Goal: Information Seeking & Learning: Learn about a topic

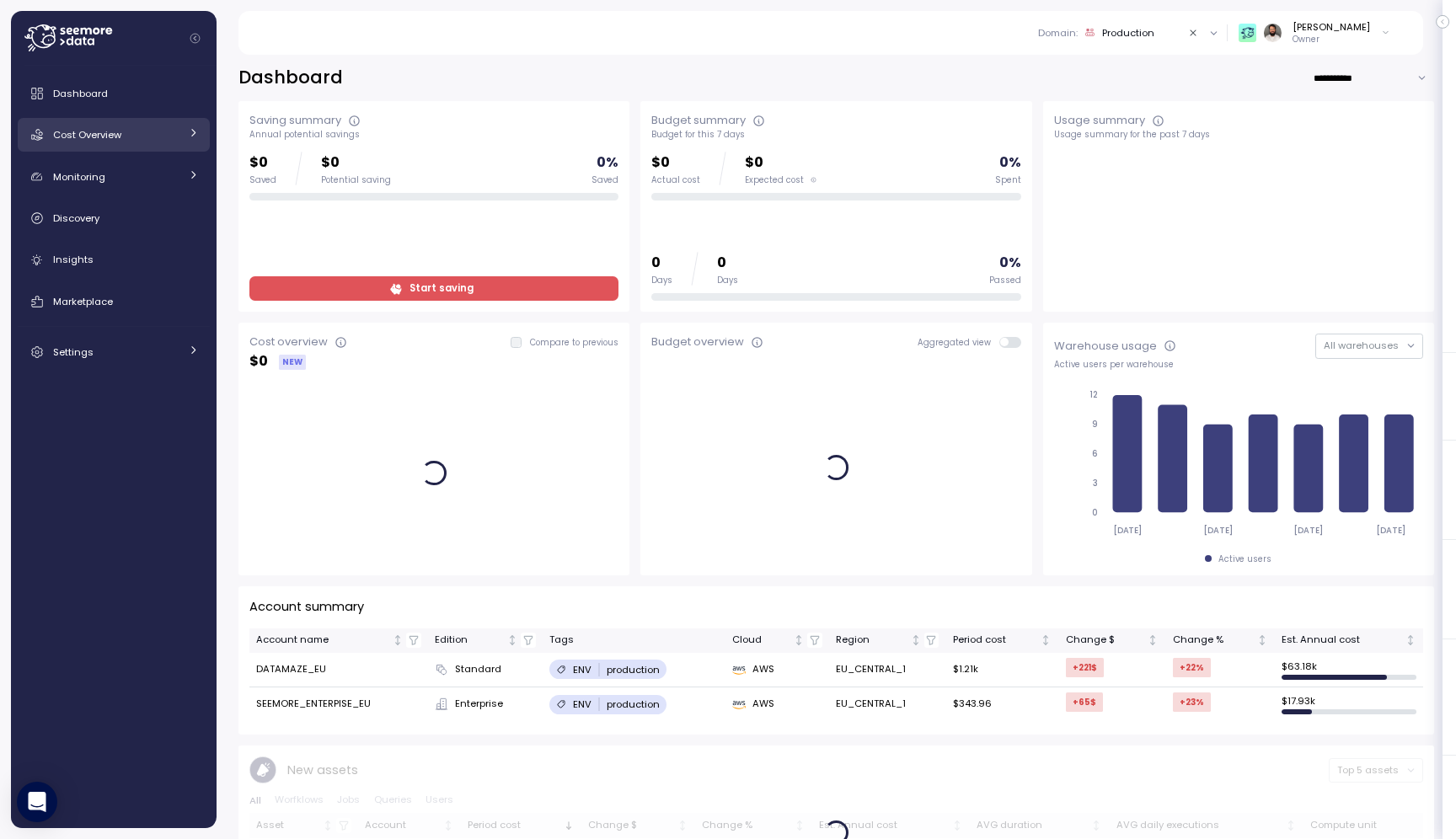
click at [139, 128] on div "Cost Overview" at bounding box center [116, 134] width 127 height 17
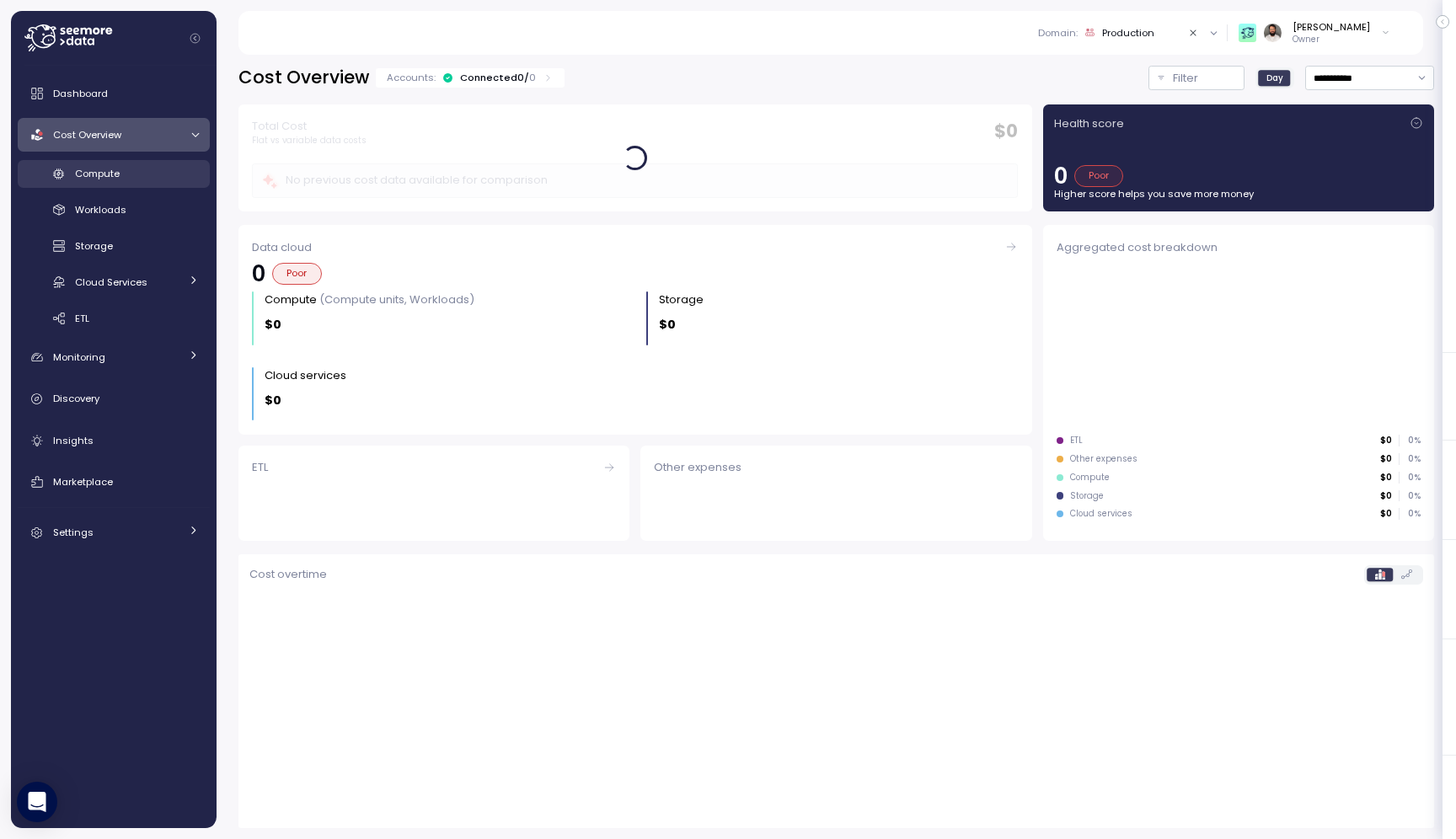
click at [141, 164] on link "Compute" at bounding box center [114, 174] width 192 height 28
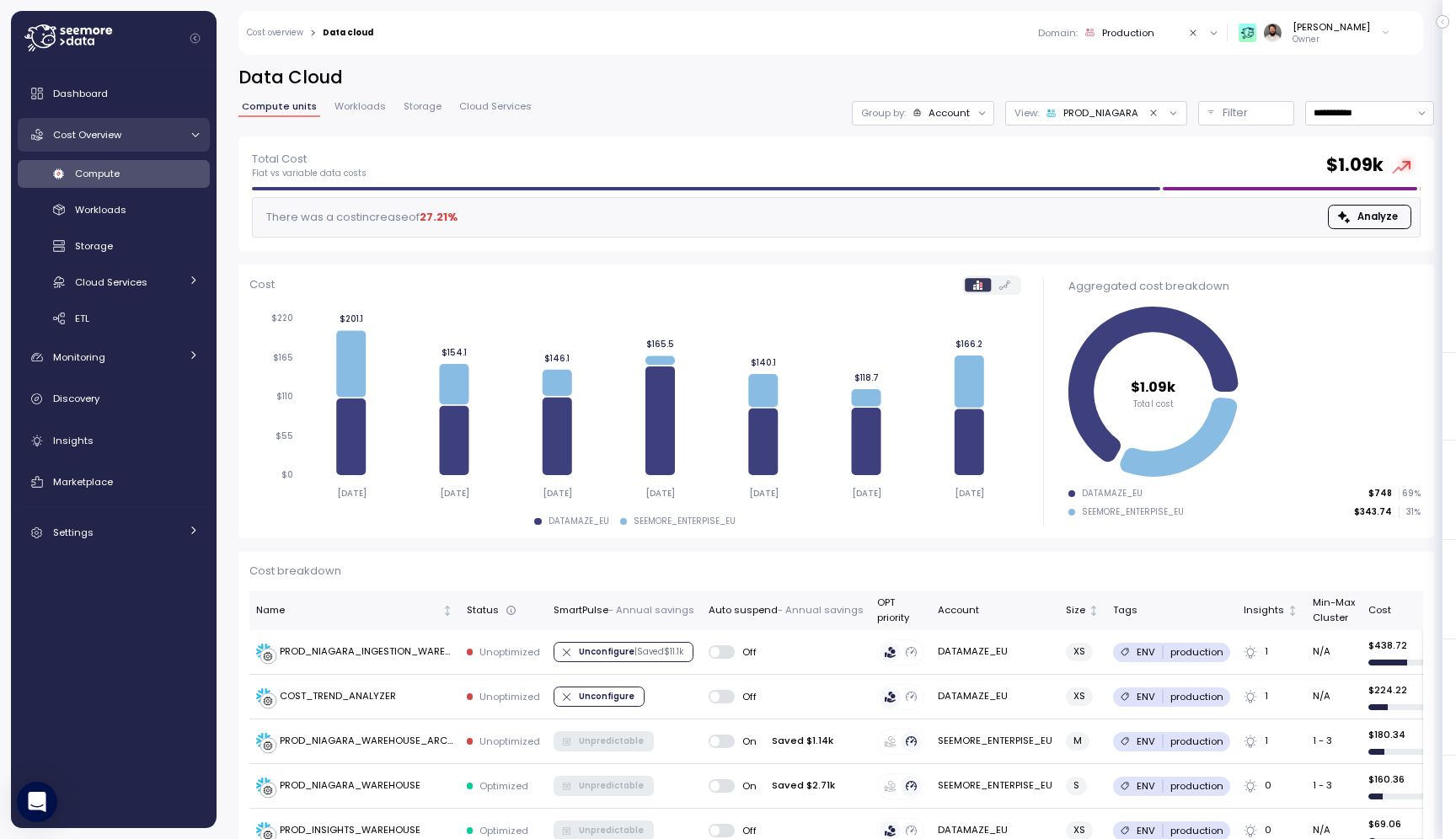
click at [176, 146] on link "Cost Overview" at bounding box center [114, 134] width 192 height 34
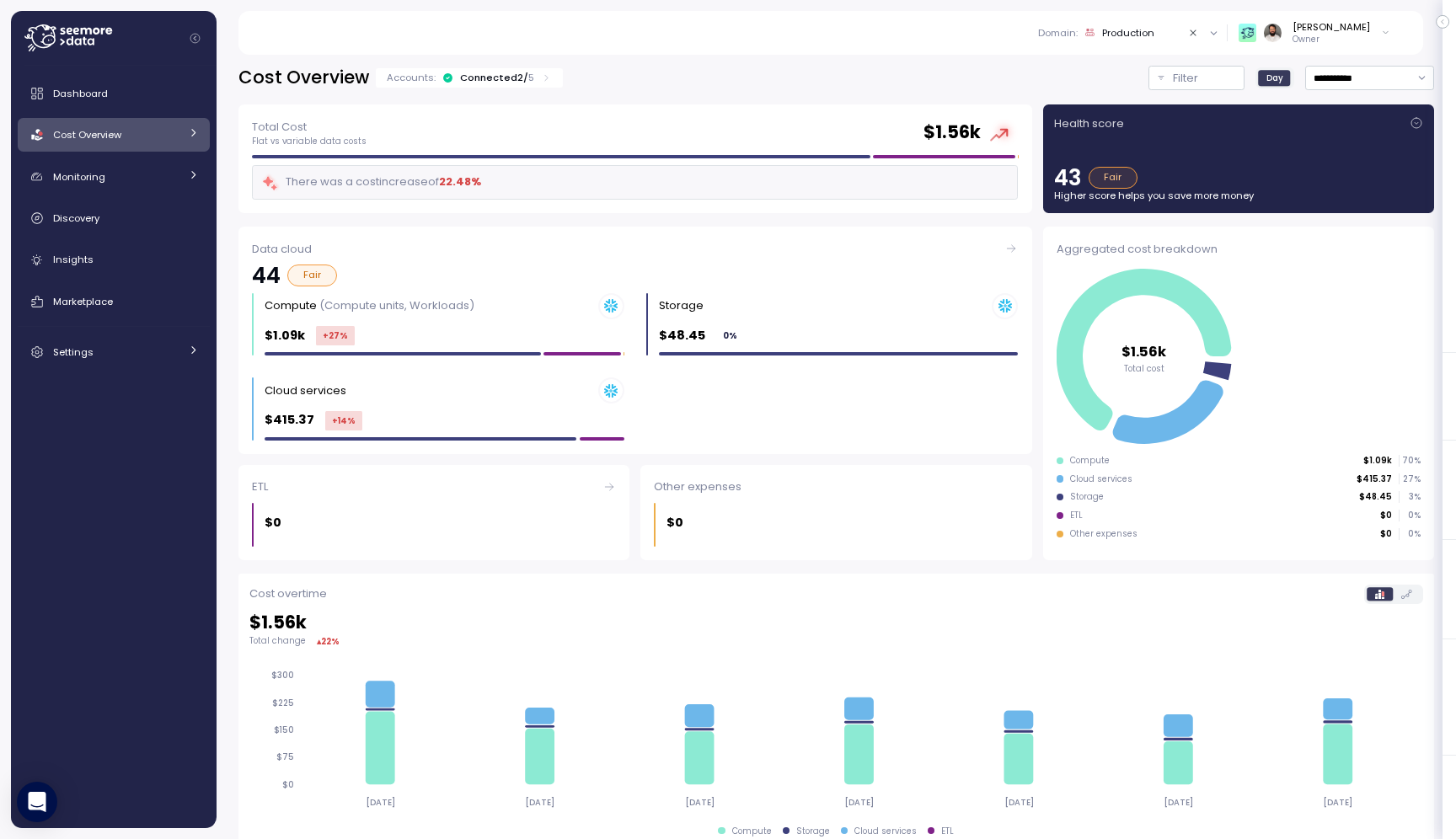
click at [176, 146] on link "Cost Overview" at bounding box center [114, 134] width 192 height 34
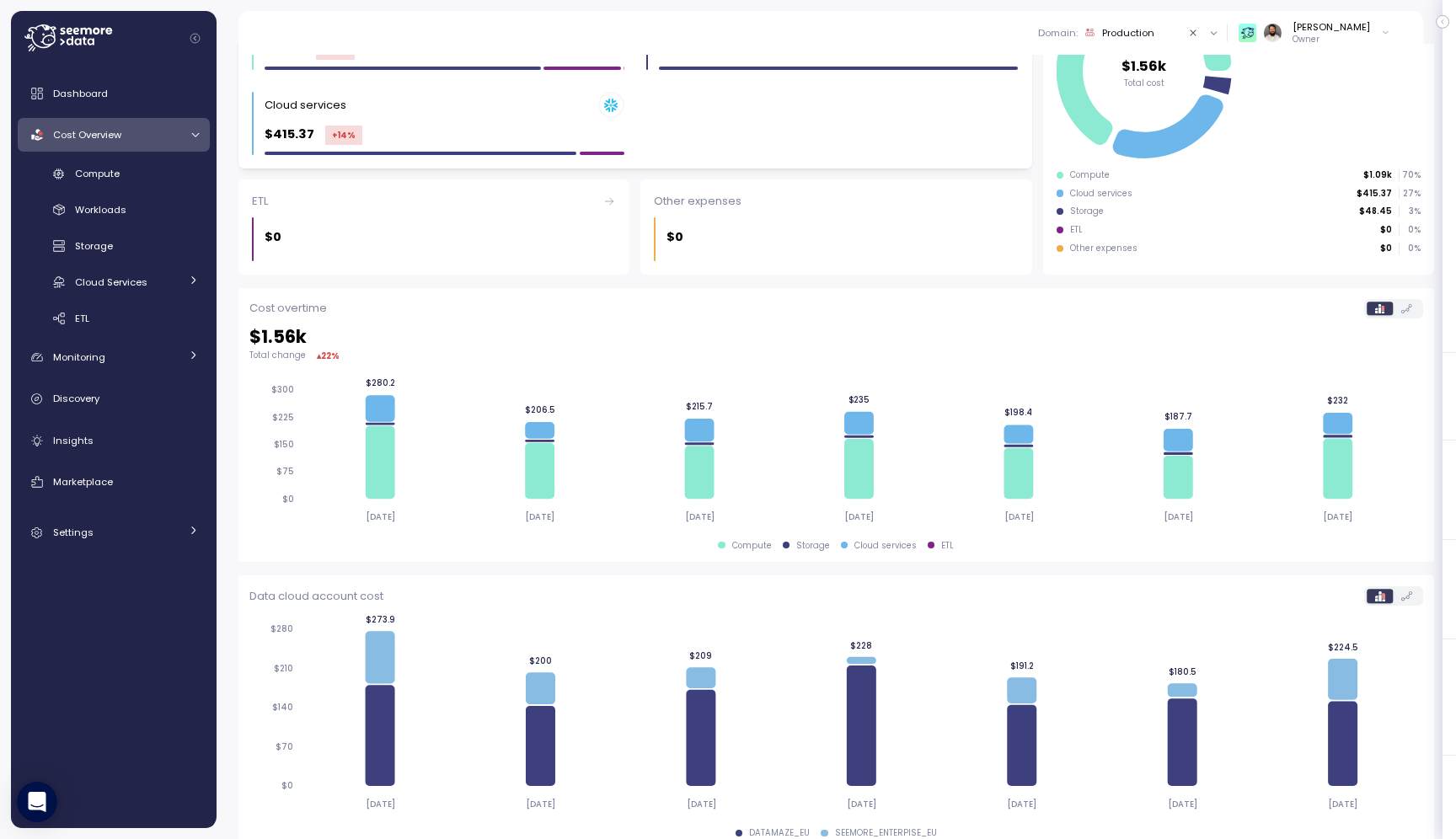
scroll to position [306, 0]
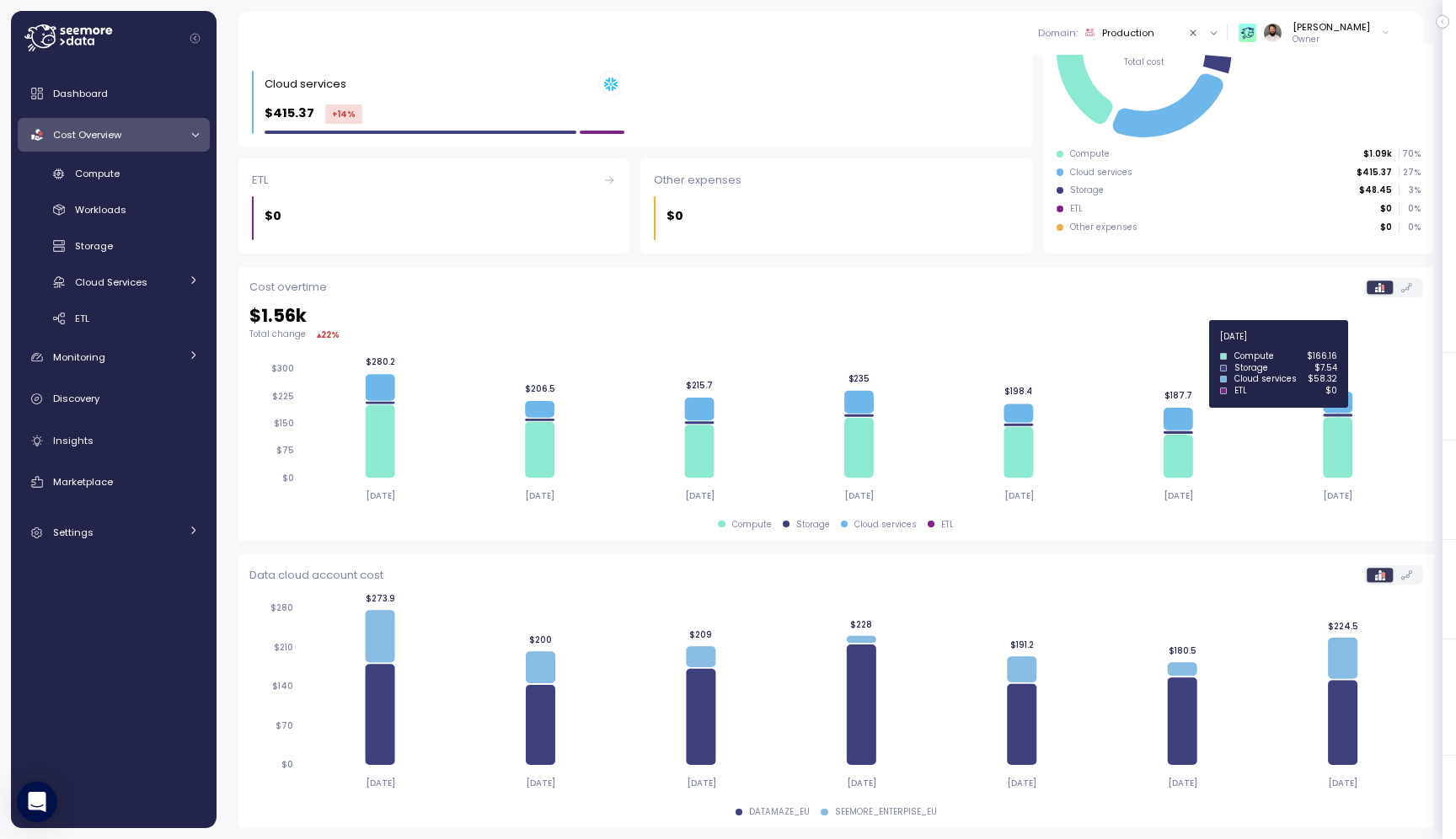
click at [1344, 394] on icon at bounding box center [1342, 402] width 30 height 21
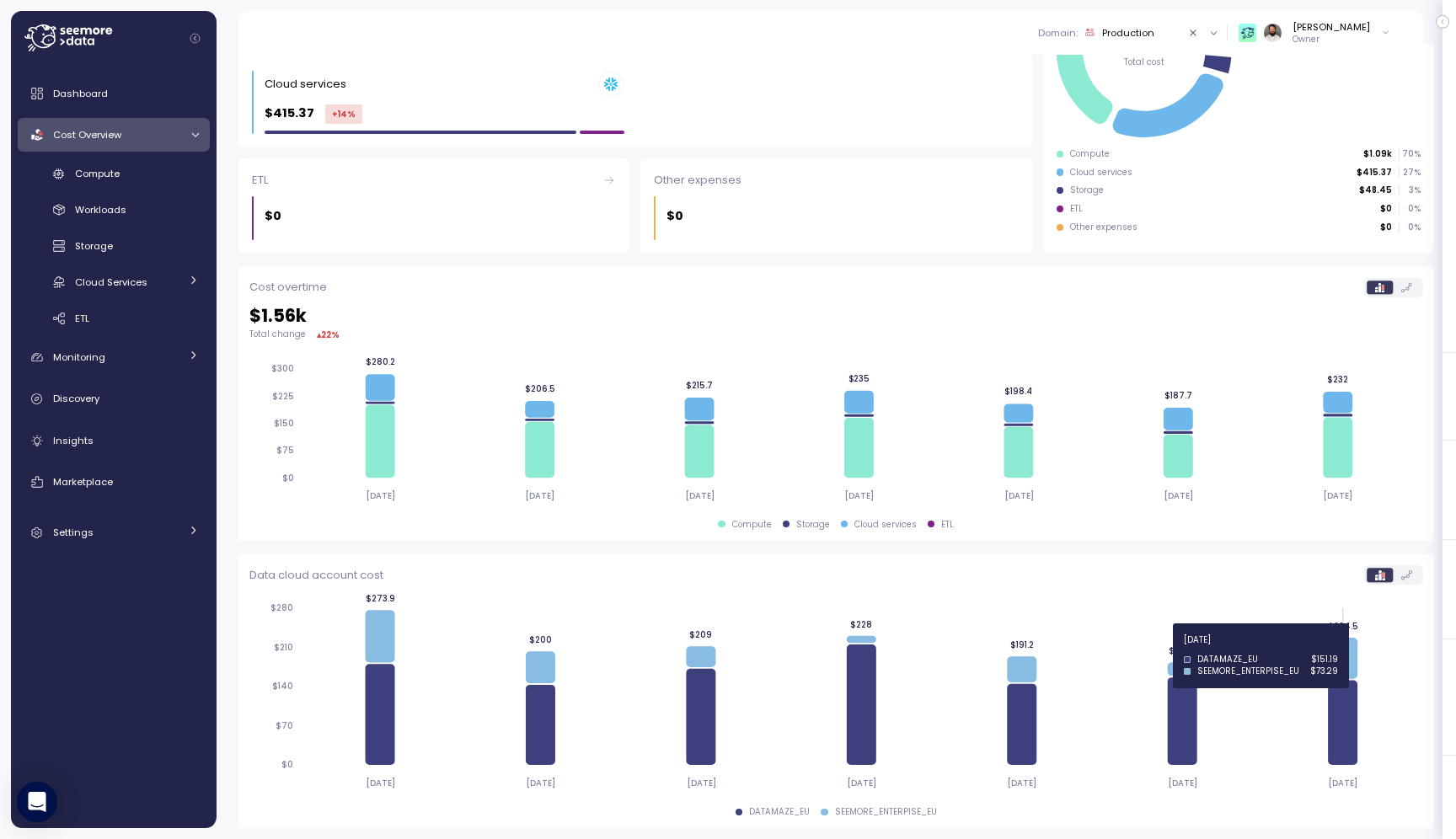
click at [1343, 650] on icon at bounding box center [1342, 657] width 30 height 41
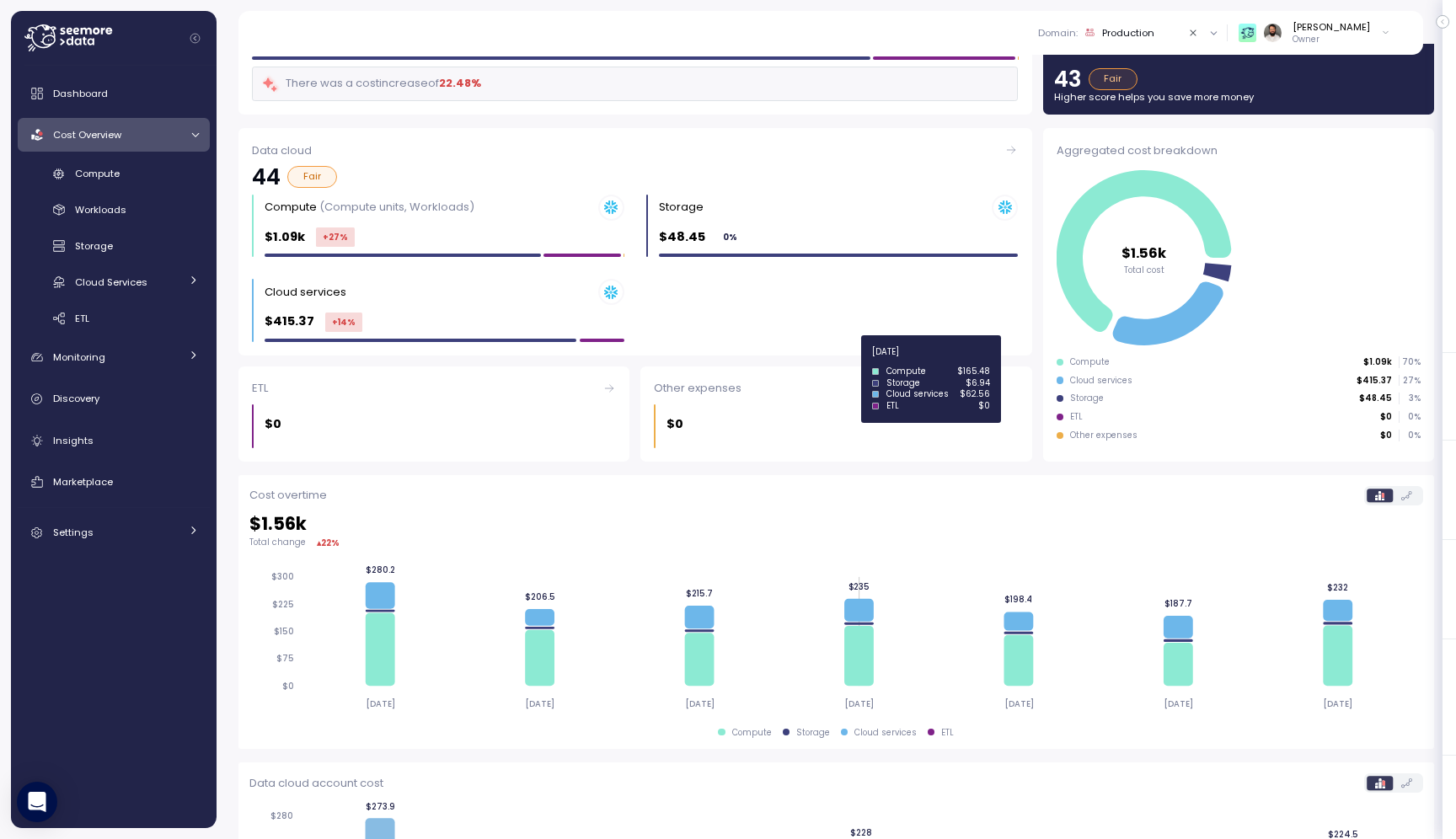
scroll to position [0, 0]
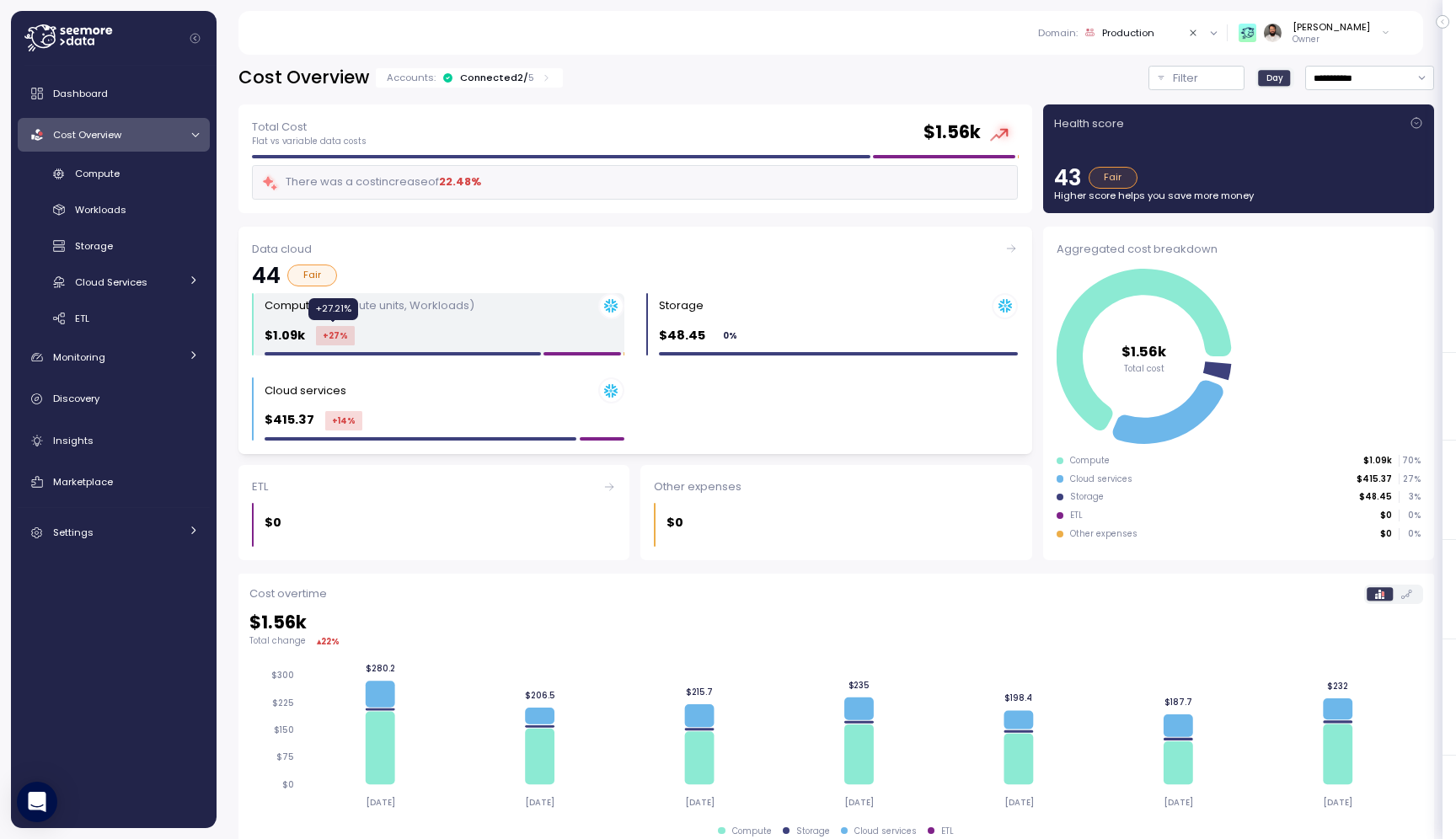
click at [327, 337] on div "+27 %" at bounding box center [335, 335] width 38 height 19
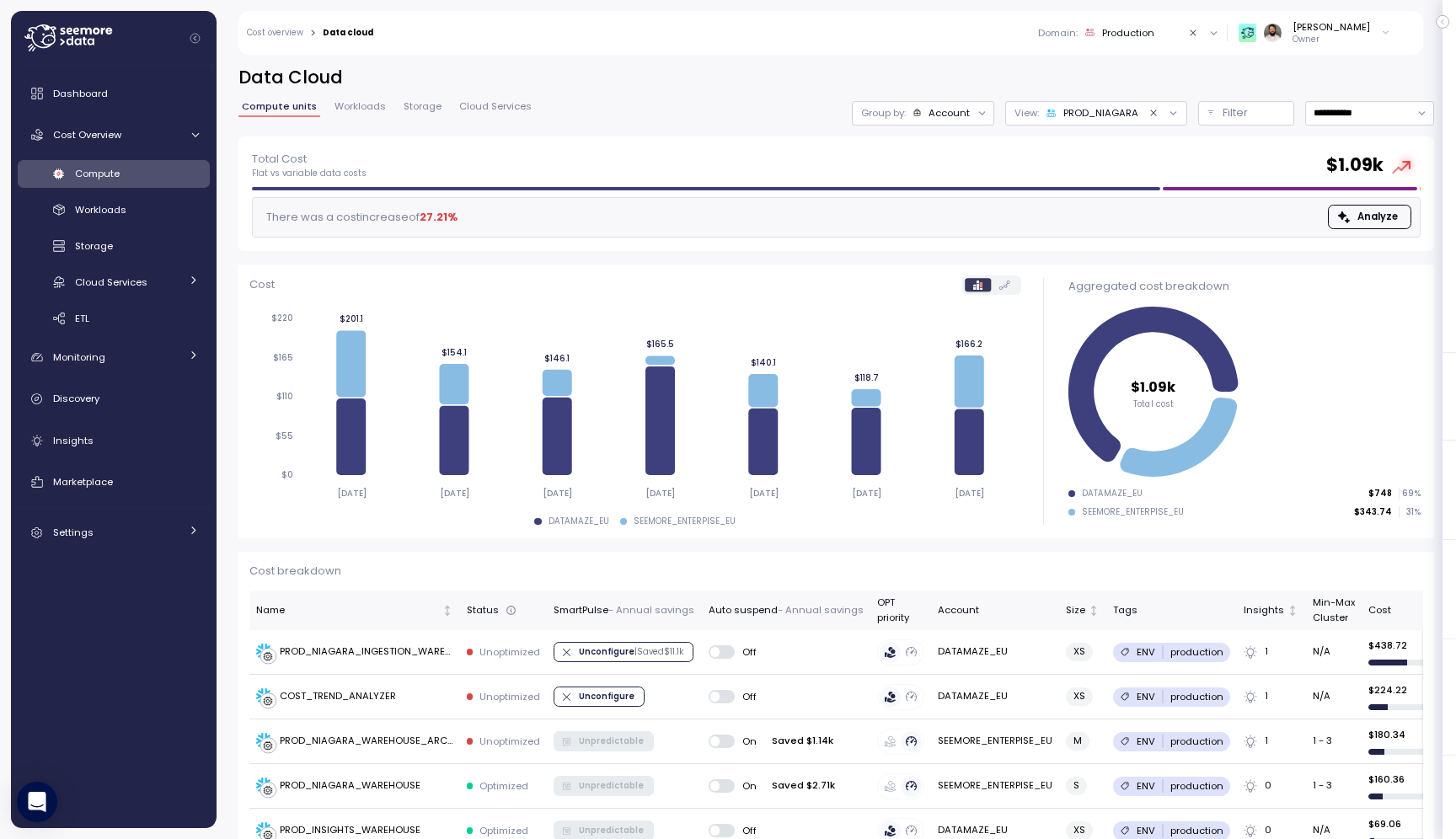
click at [470, 122] on div "Compute units Workloads Storage Cloud Services" at bounding box center [387, 113] width 297 height 22
click at [473, 107] on span "Cloud Services" at bounding box center [495, 107] width 72 height 10
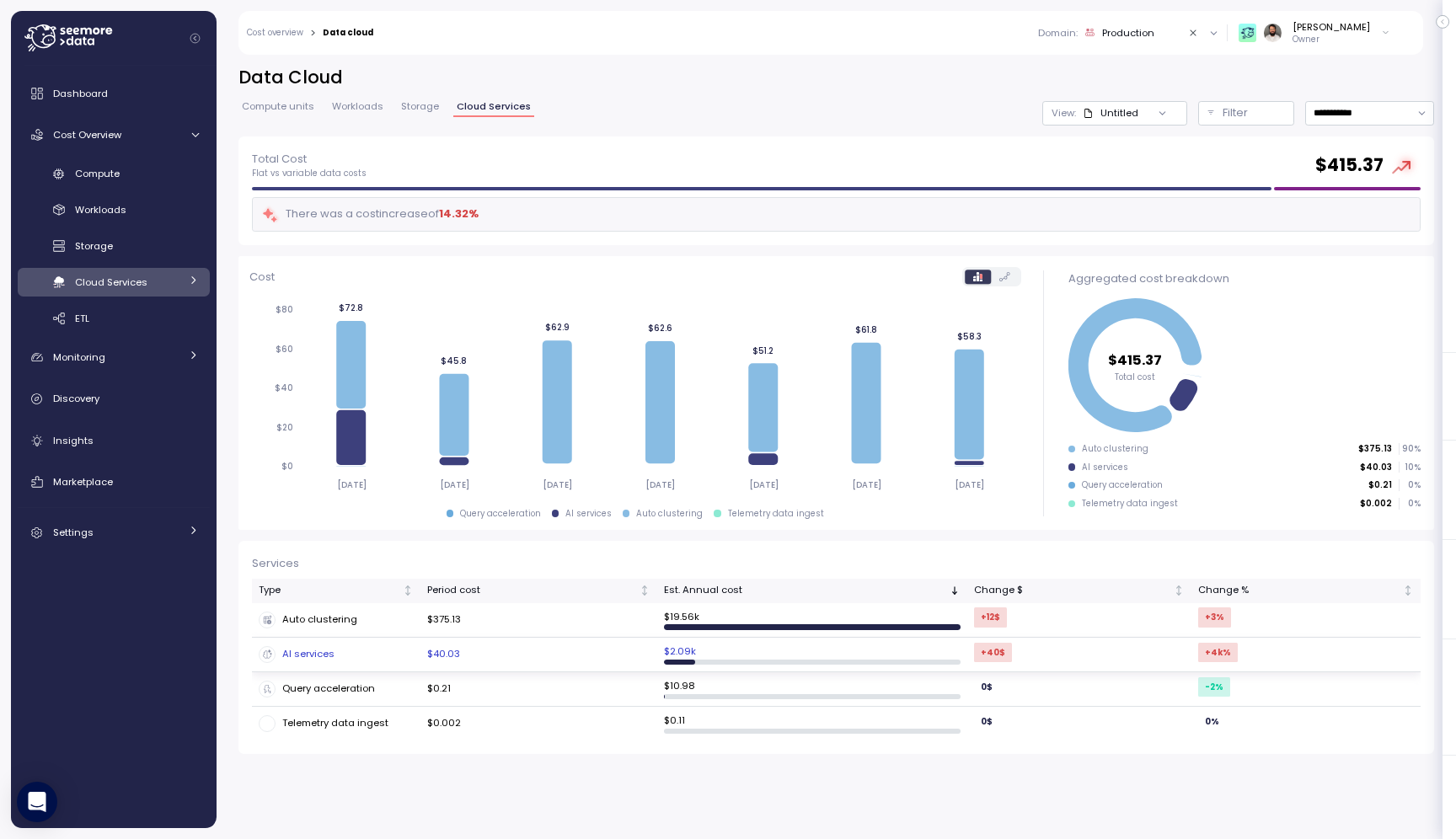
click at [387, 652] on div "AI services" at bounding box center [336, 654] width 155 height 17
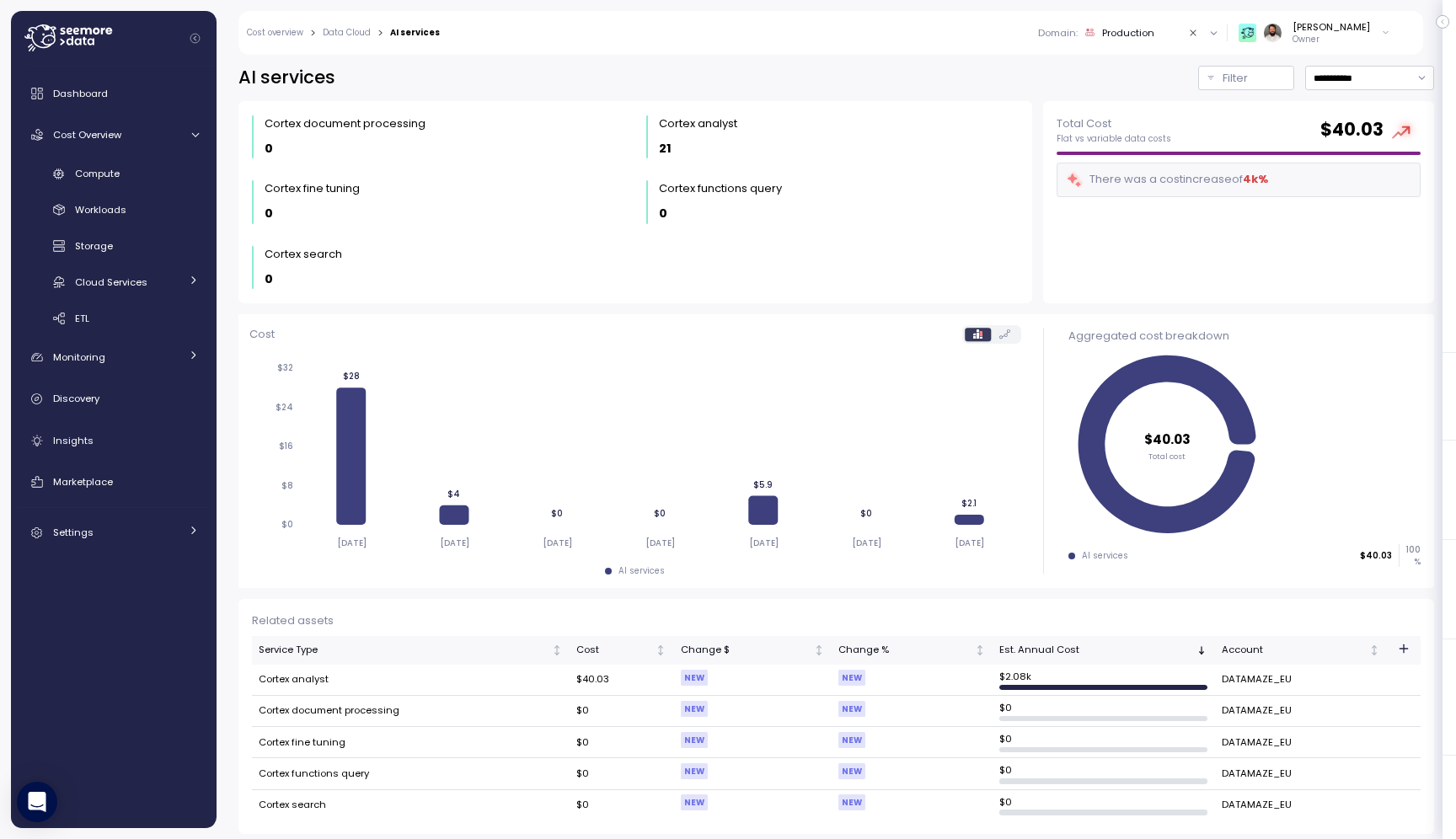
scroll to position [2, 0]
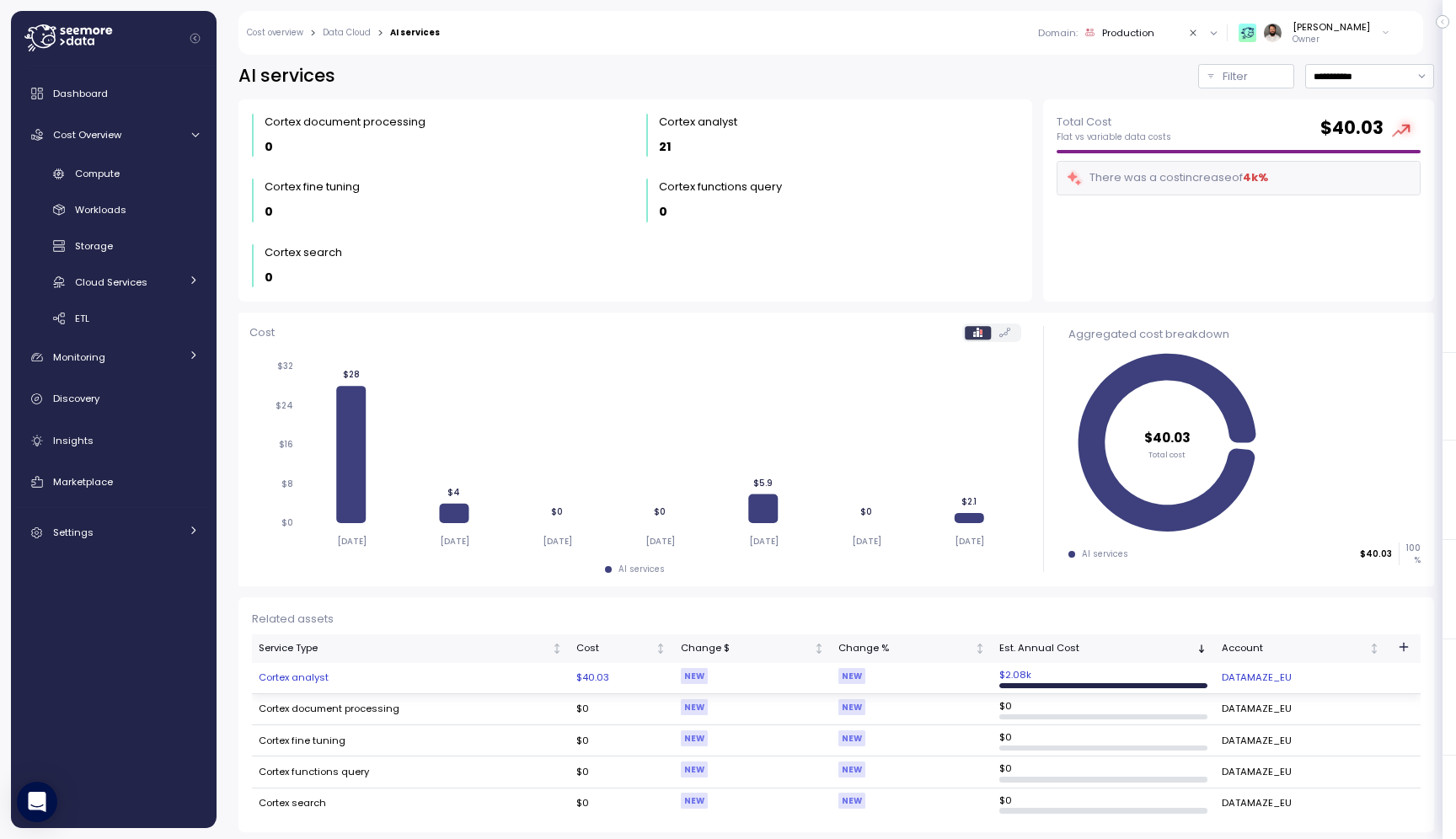
click at [759, 671] on td "NEW" at bounding box center [752, 678] width 157 height 31
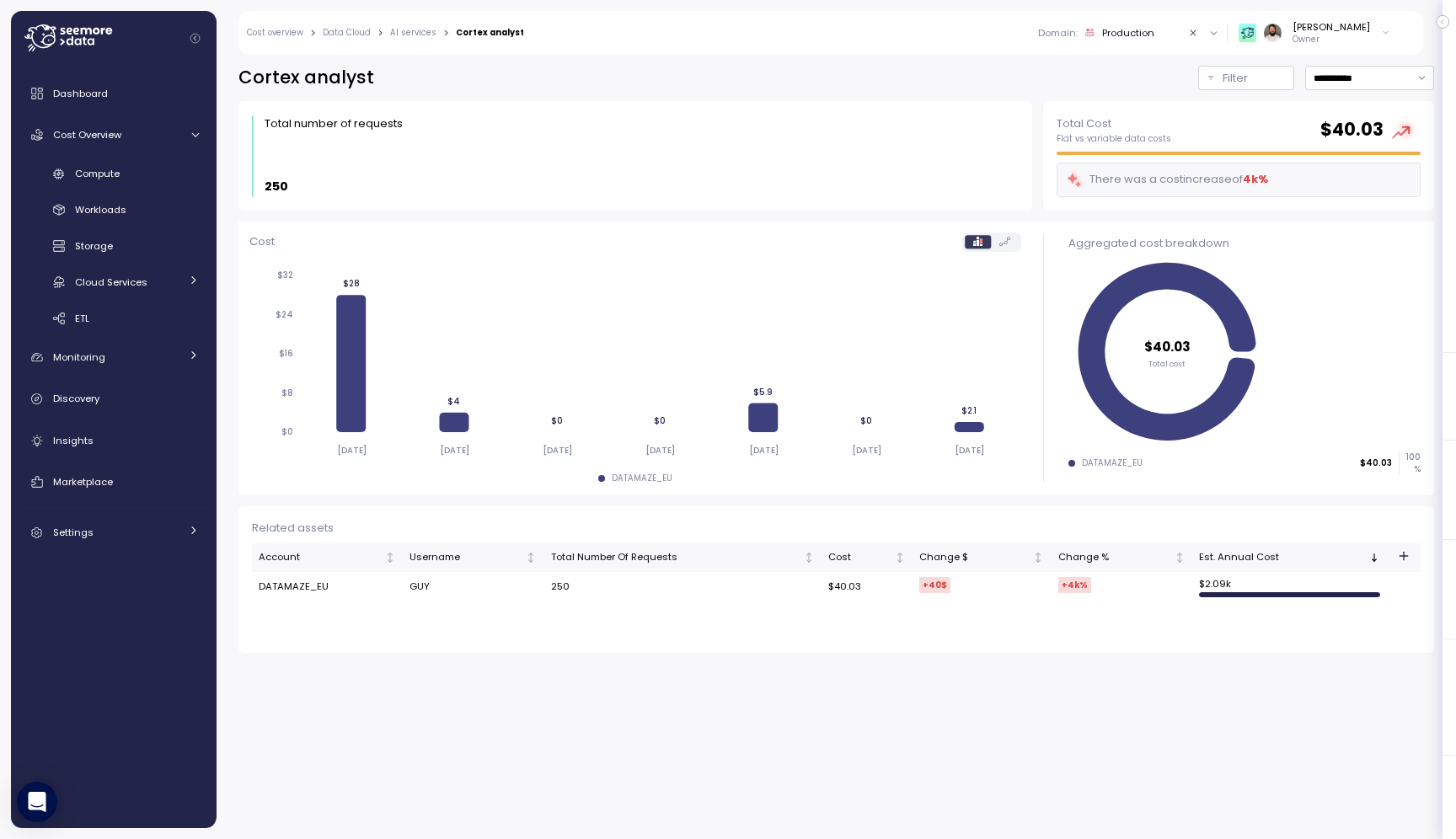
click at [417, 32] on link "AI services" at bounding box center [413, 33] width 46 height 9
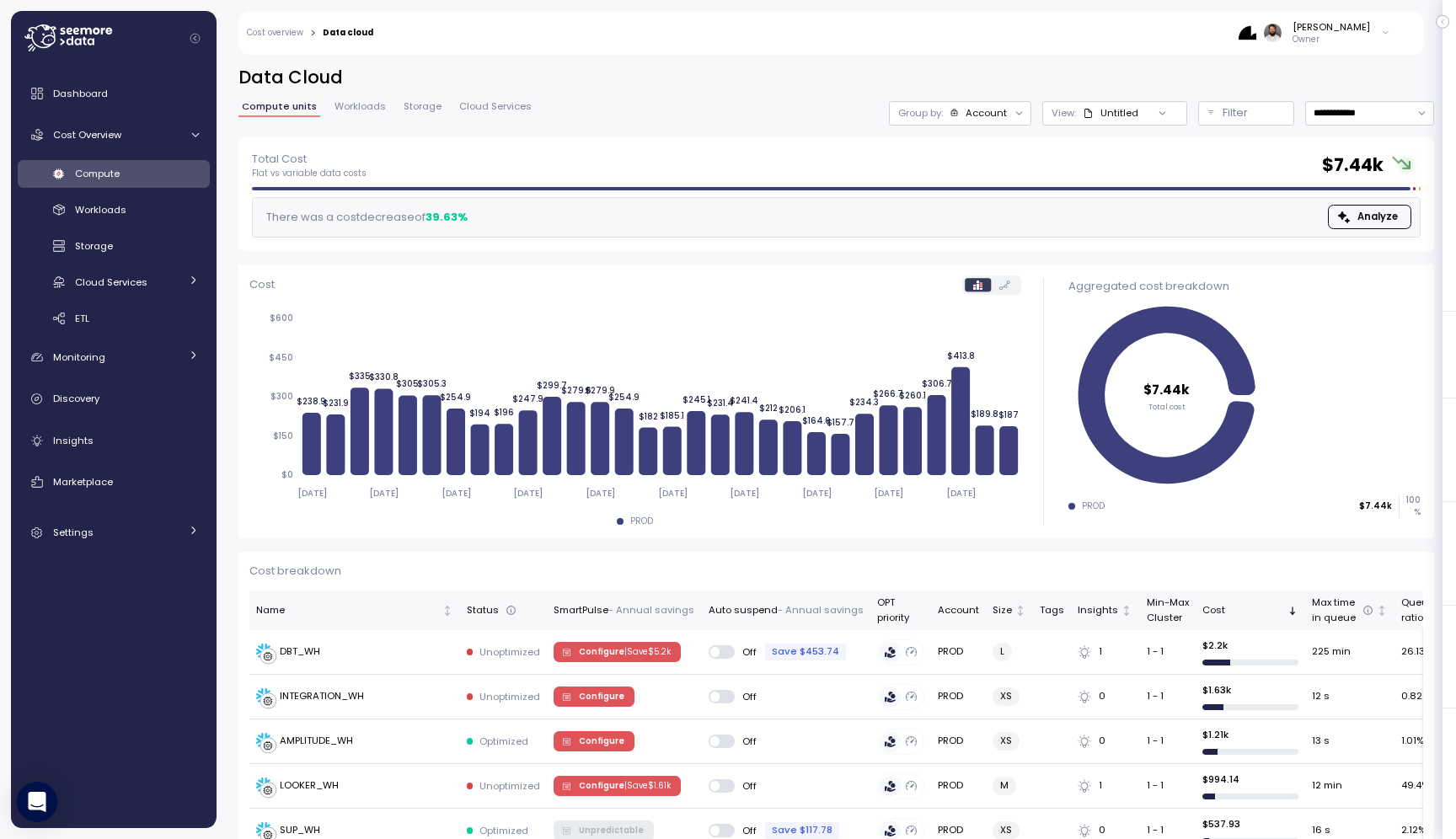
scroll to position [413, 0]
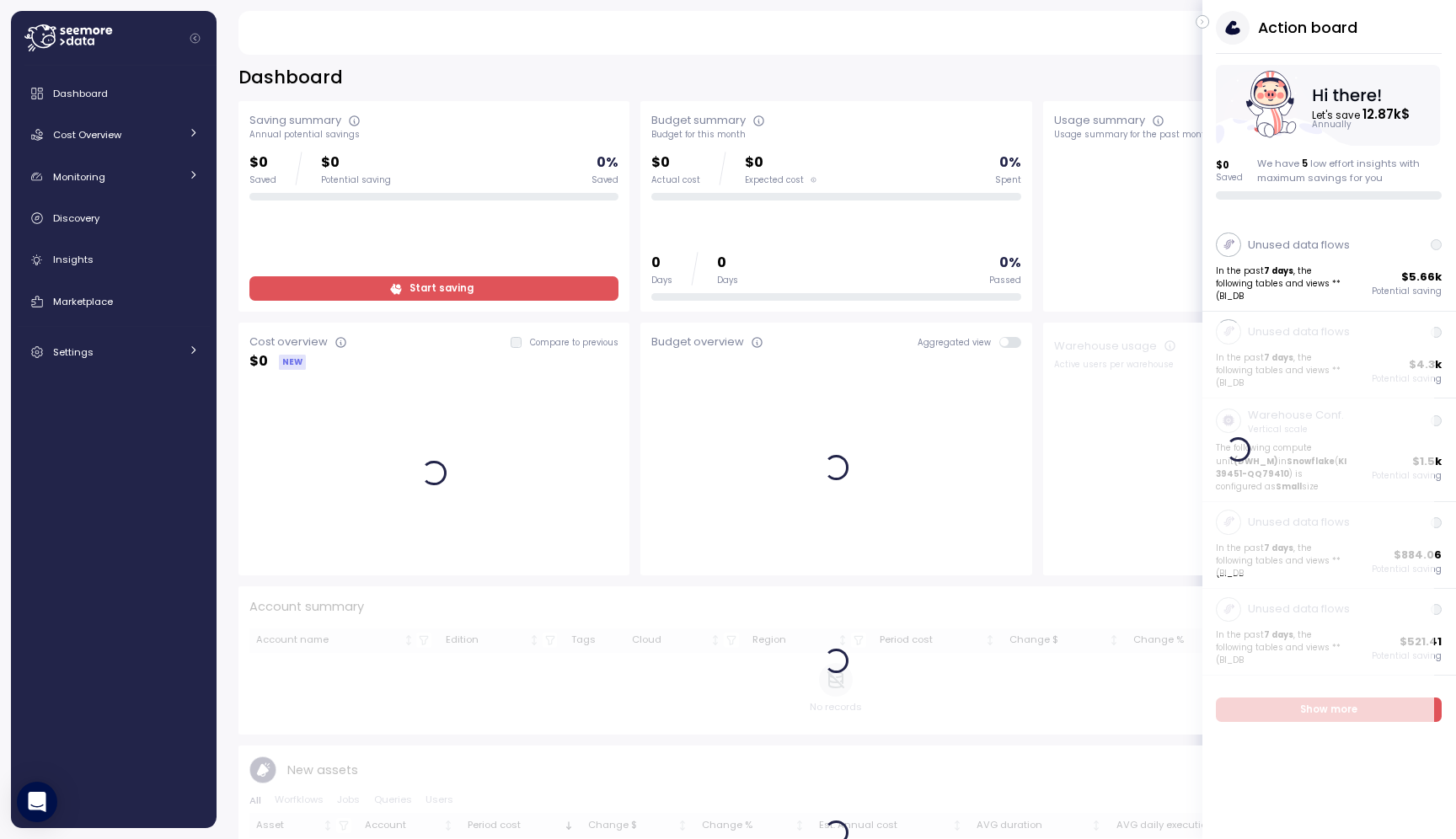
click at [1201, 15] on button "button" at bounding box center [1202, 21] width 13 height 13
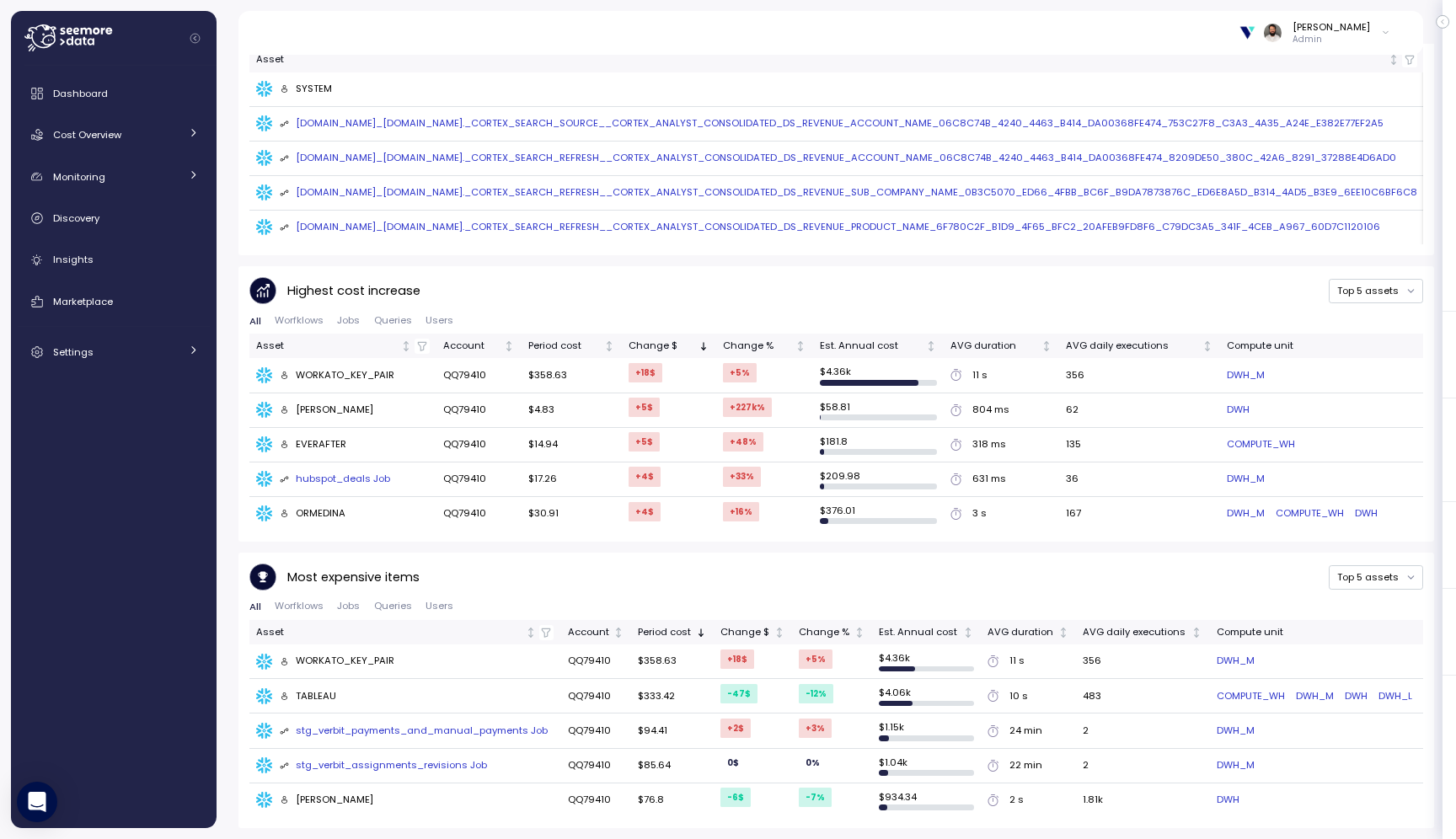
scroll to position [736, 0]
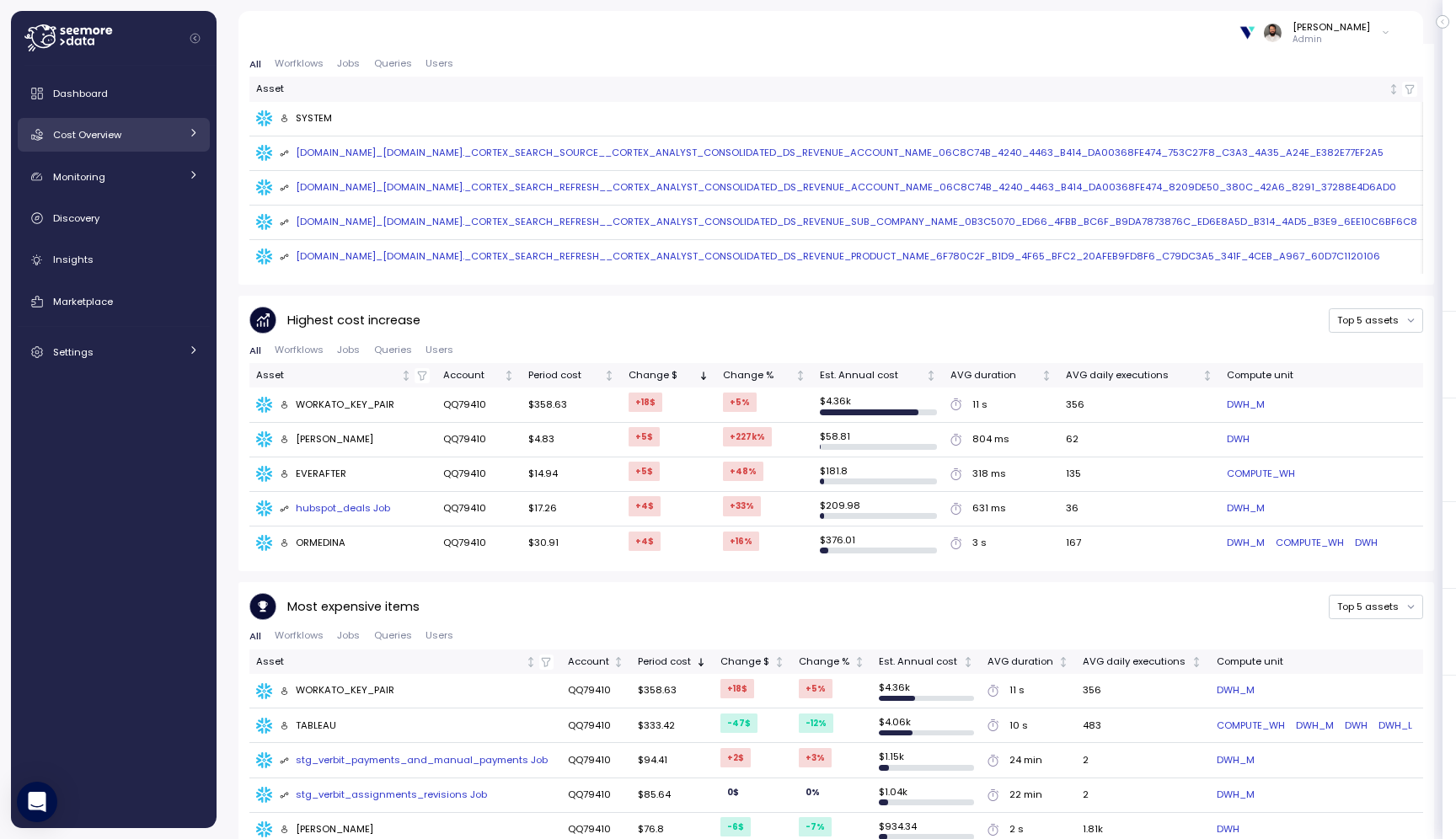
click at [140, 127] on div "Cost Overview" at bounding box center [116, 134] width 127 height 17
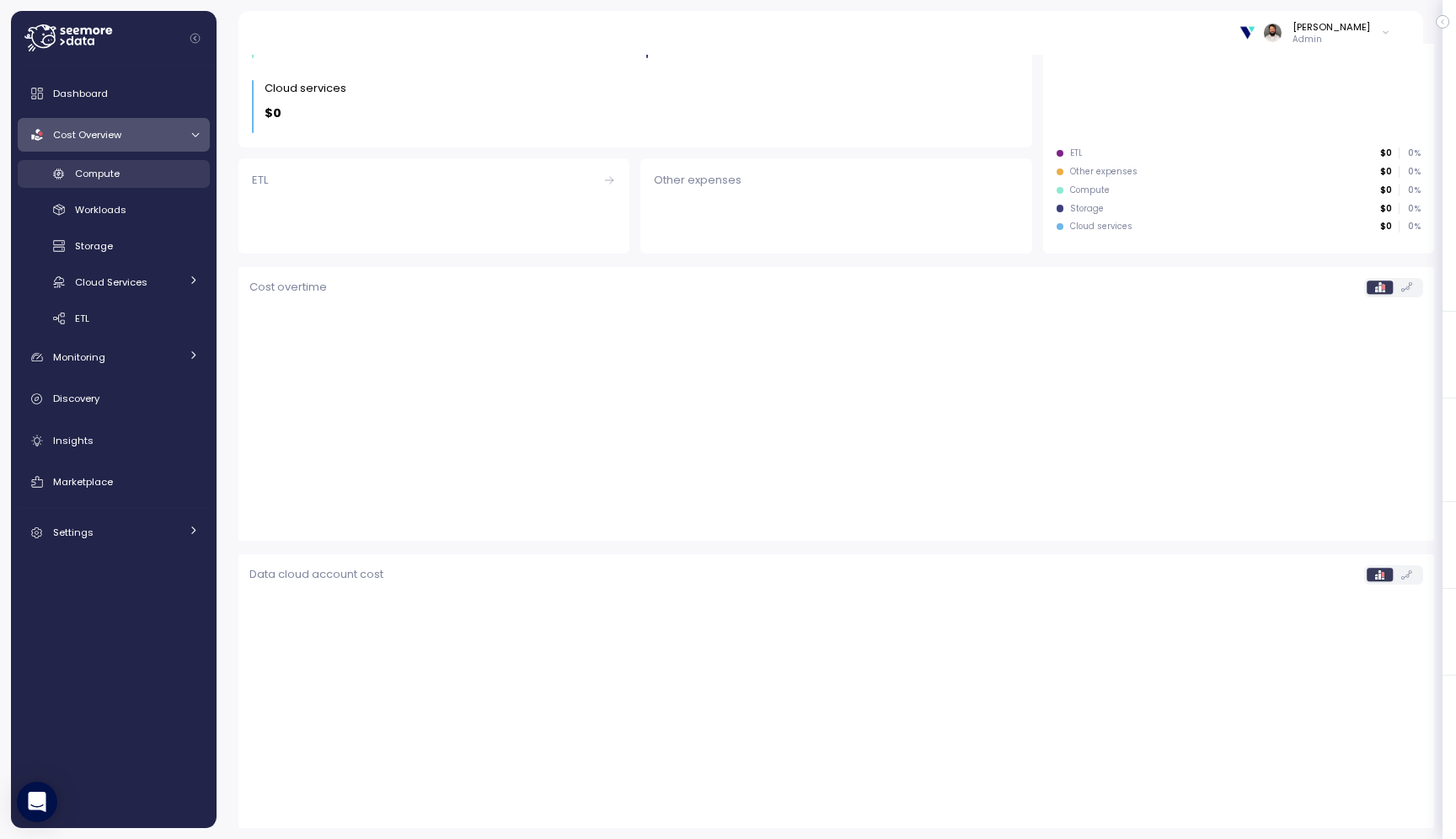
click at [135, 180] on div "Compute" at bounding box center [137, 173] width 124 height 17
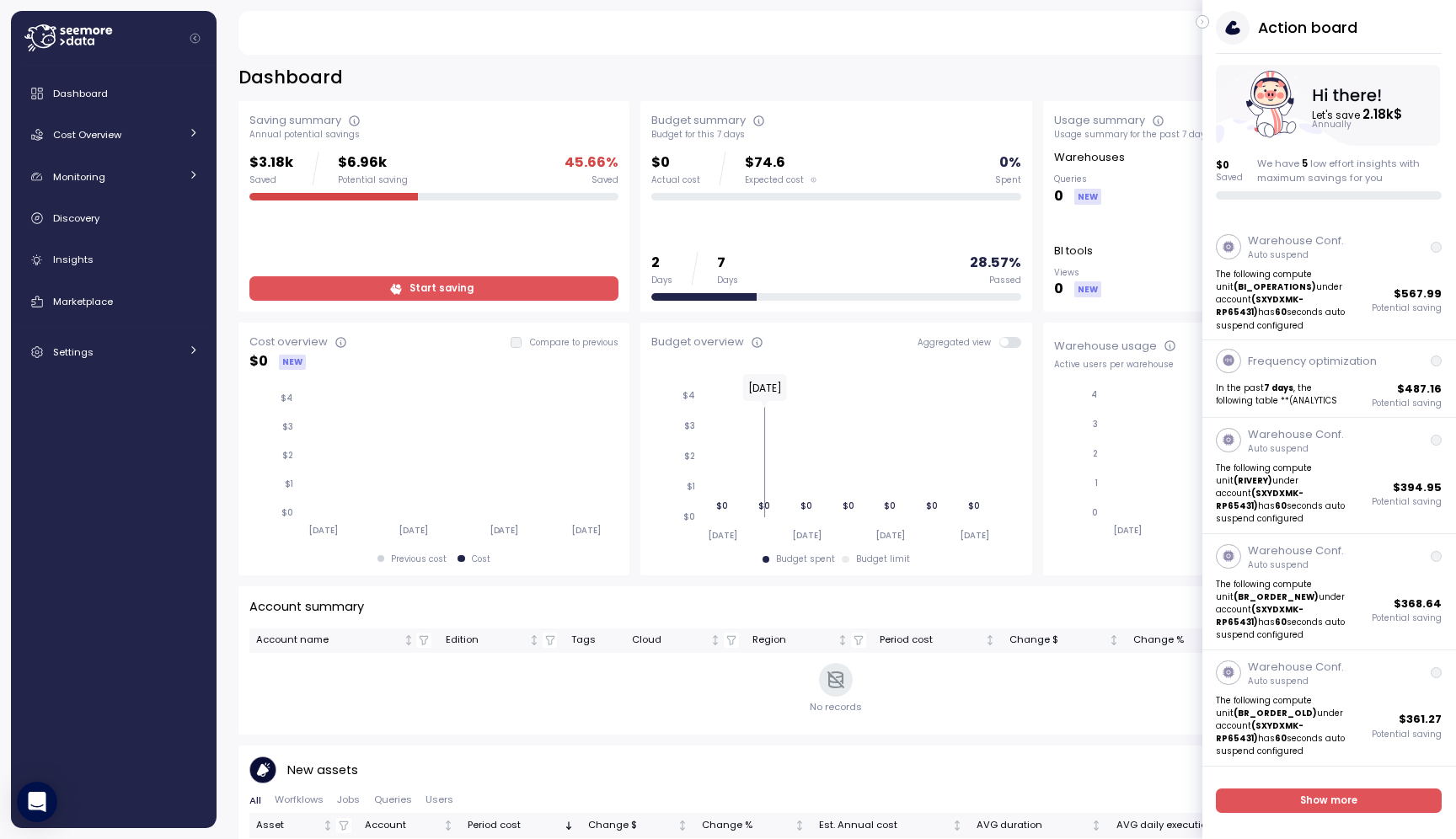
click at [1193, 19] on div "[PERSON_NAME] Admin" at bounding box center [830, 33] width 1144 height 44
click at [1204, 15] on button "button" at bounding box center [1202, 21] width 13 height 13
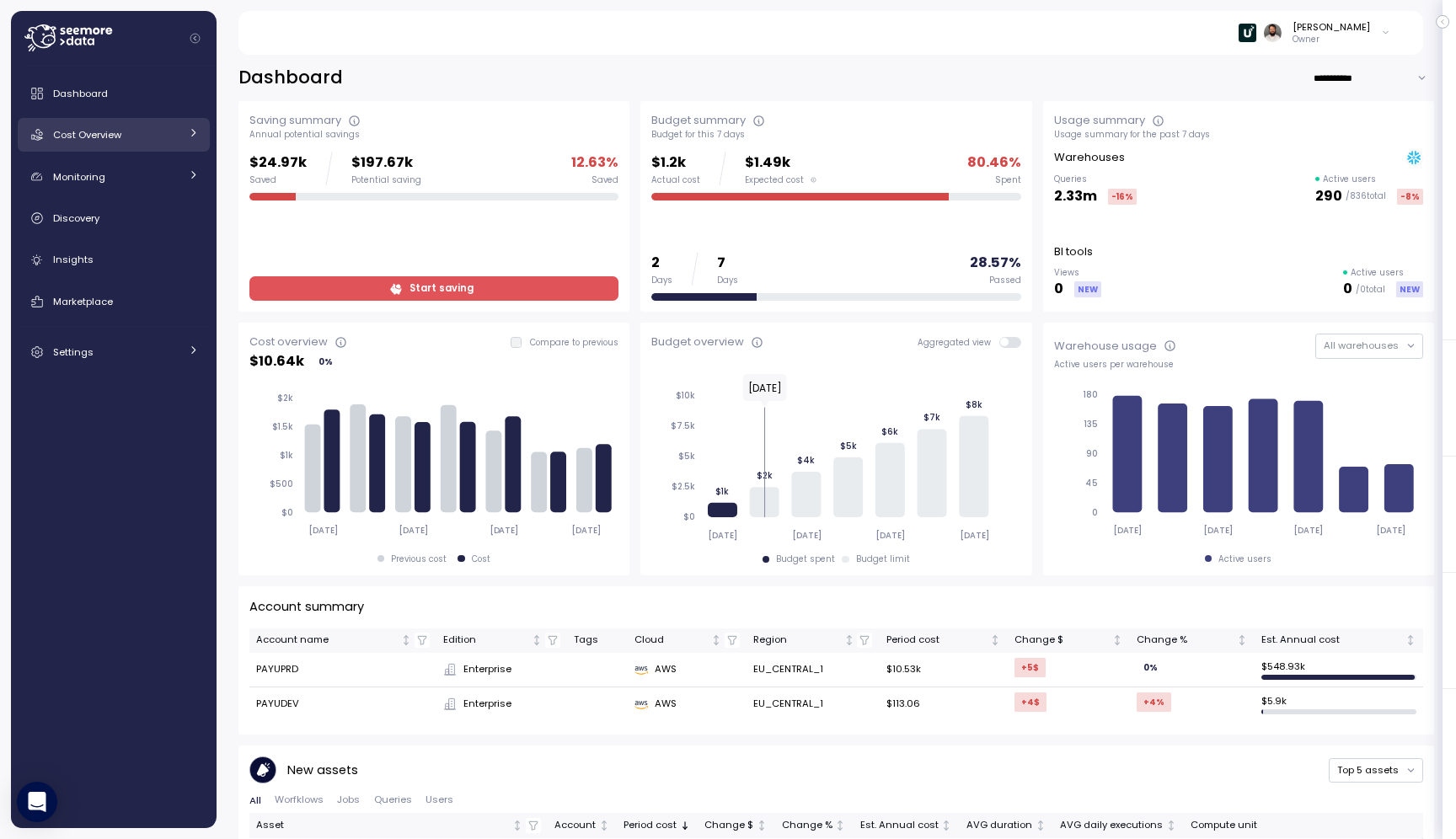
click at [119, 136] on span "Cost Overview" at bounding box center [87, 134] width 68 height 13
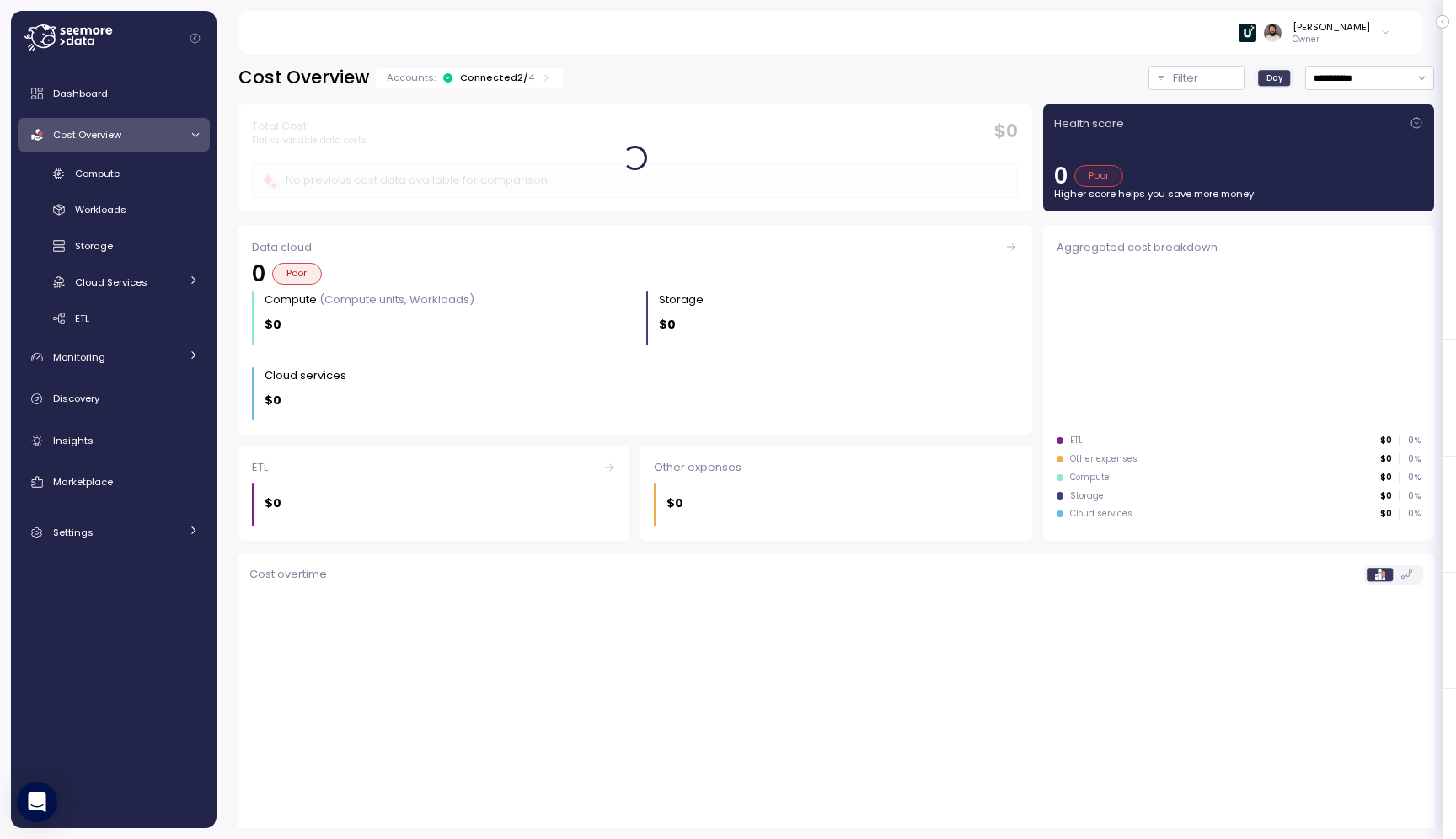
click at [542, 83] on icon at bounding box center [546, 78] width 11 height 11
